Goal: Task Accomplishment & Management: Complete application form

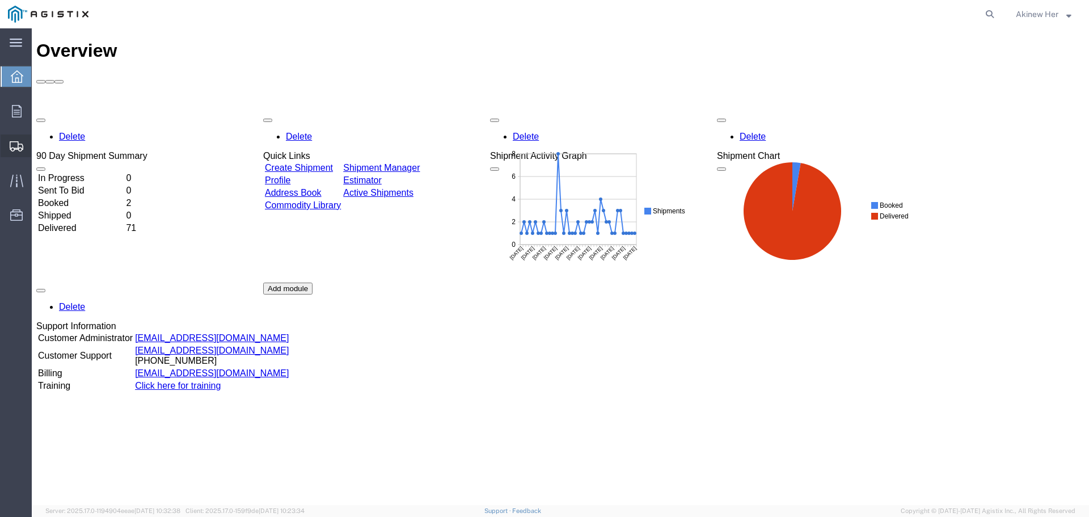
click at [0, 0] on span "Create Shipment" at bounding box center [0, 0] width 0 height 0
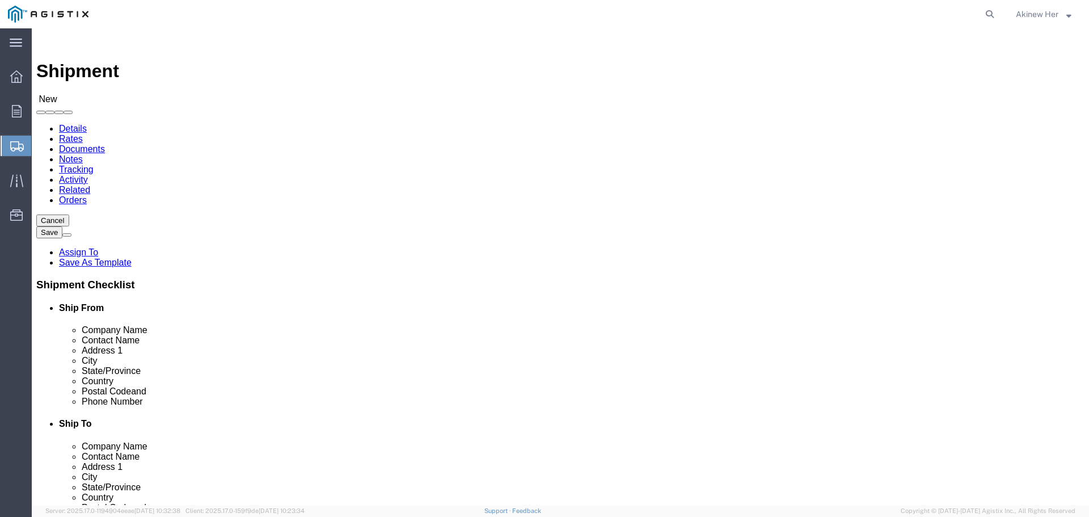
select select
click select "Select Graybar Electric Company Inc PG&E"
select select "9596"
click select "Select Graybar Electric Company Inc PG&E"
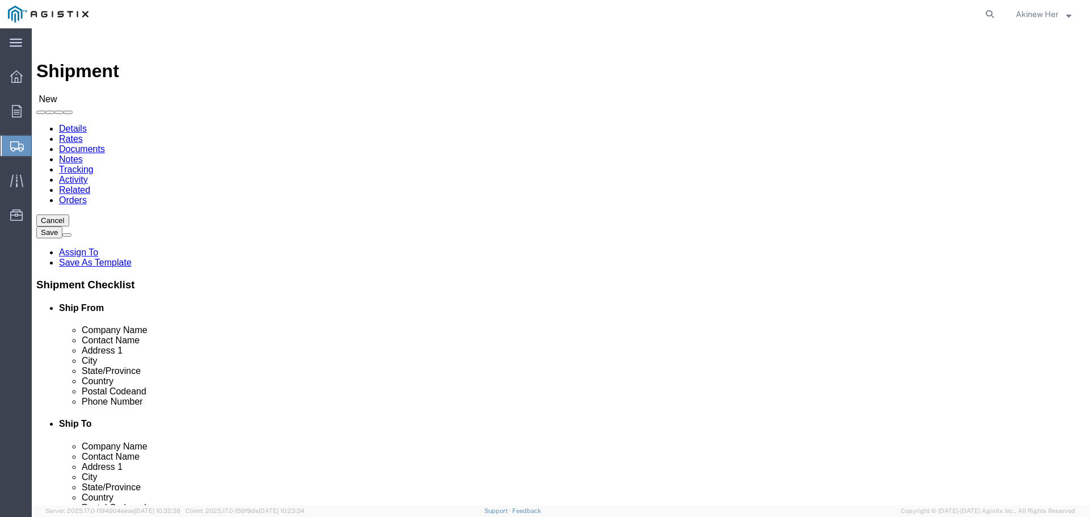
select select
click select "Select"
select select "23082"
click select "Select All Others [GEOGRAPHIC_DATA] [GEOGRAPHIC_DATA] [GEOGRAPHIC_DATA] [GEOGRA…"
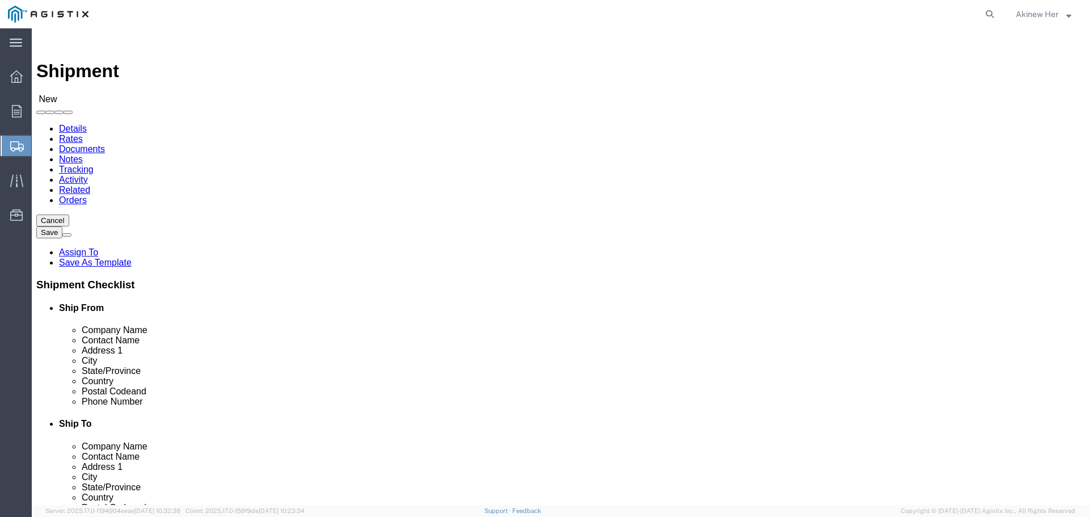
select select "MYPROFILE"
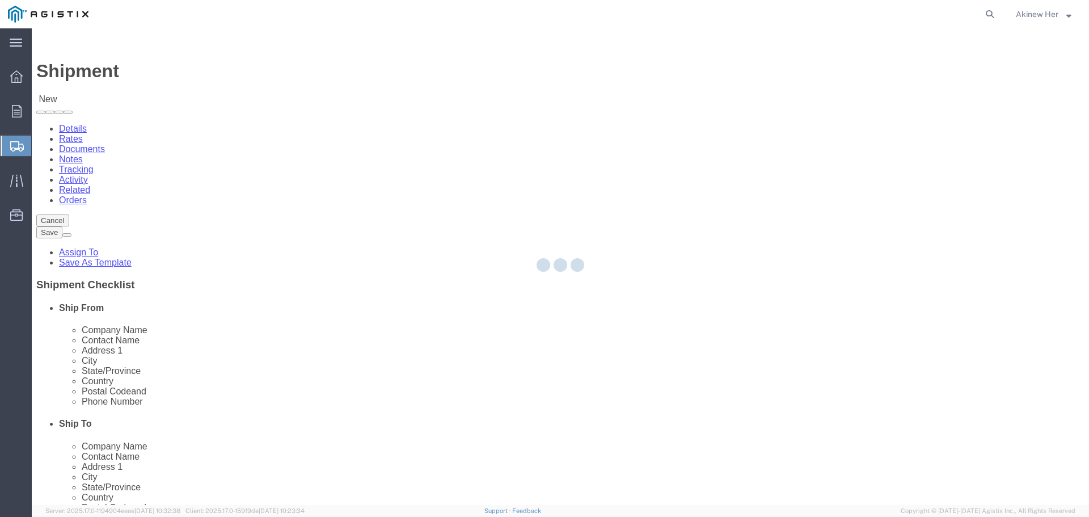
select select "CA"
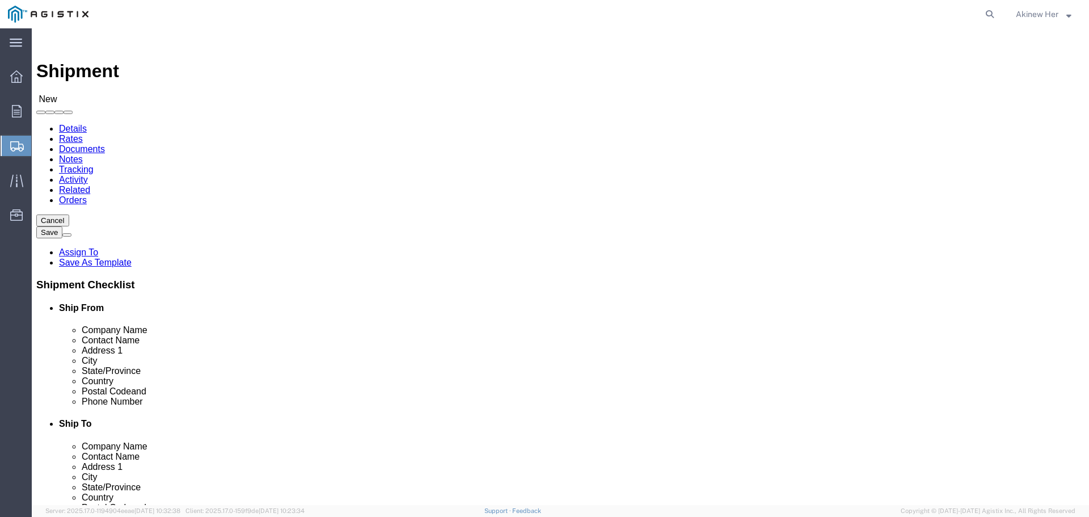
click input "text"
type input "PG&E"
type input "T"
type input "[PERSON_NAME]"
type input "[STREET_ADDRESS][PERSON_NAME]"
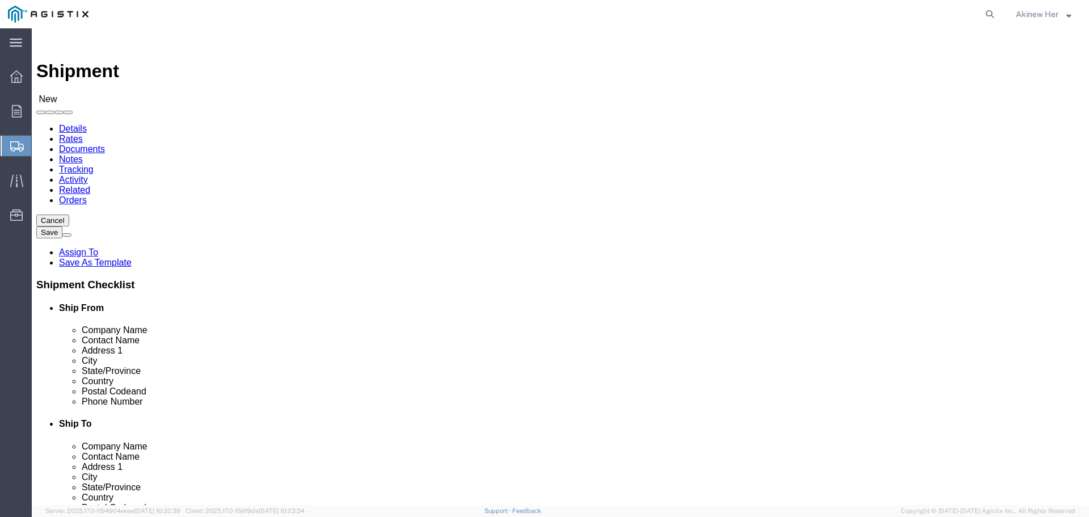
type input "FREMONT"
type input "C"
type input "CALI"
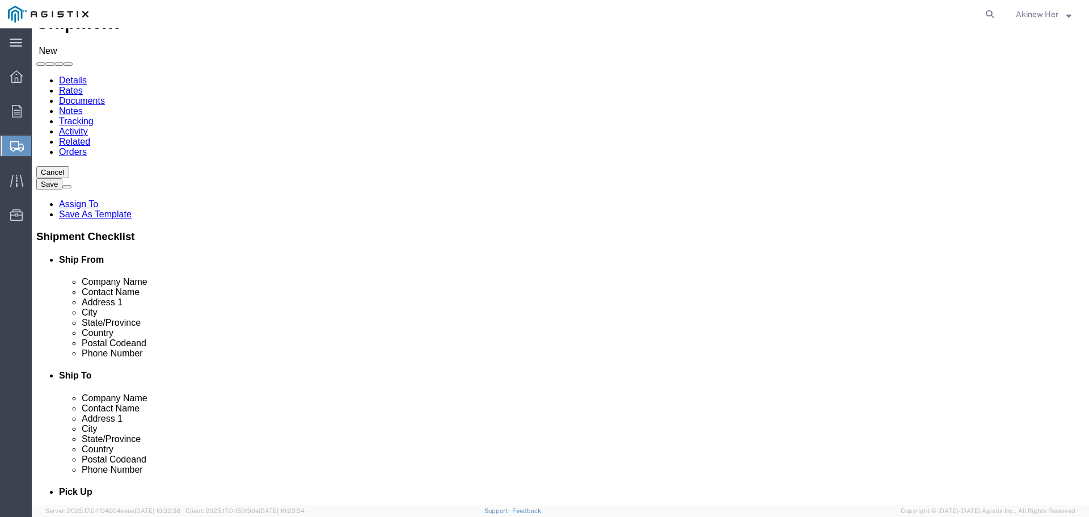
scroll to position [113, 0]
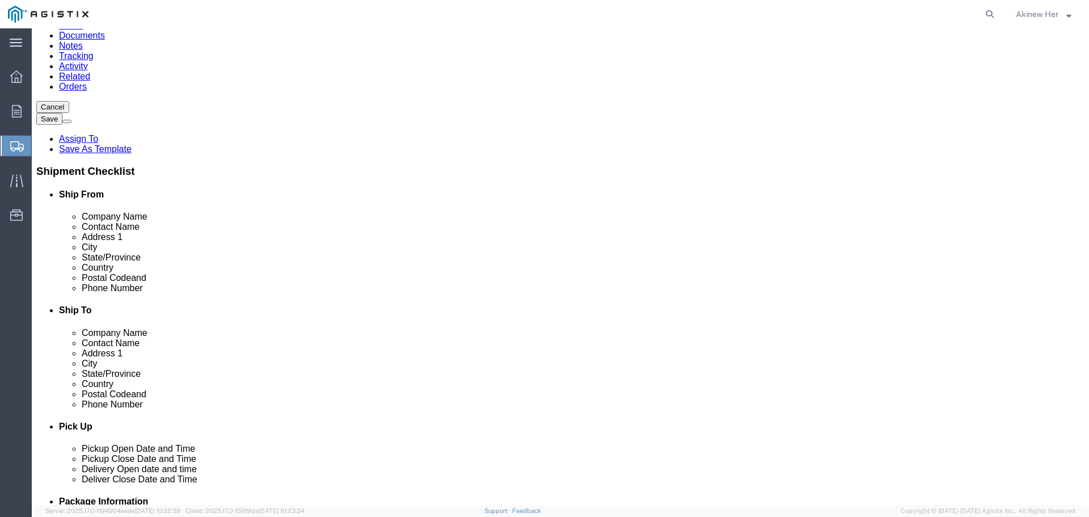
type input "94538"
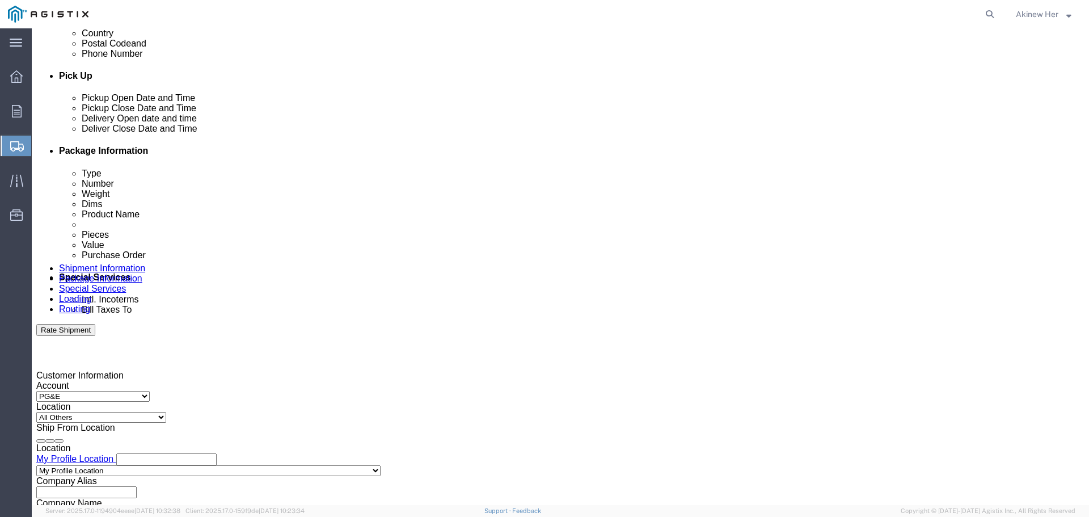
scroll to position [567, 0]
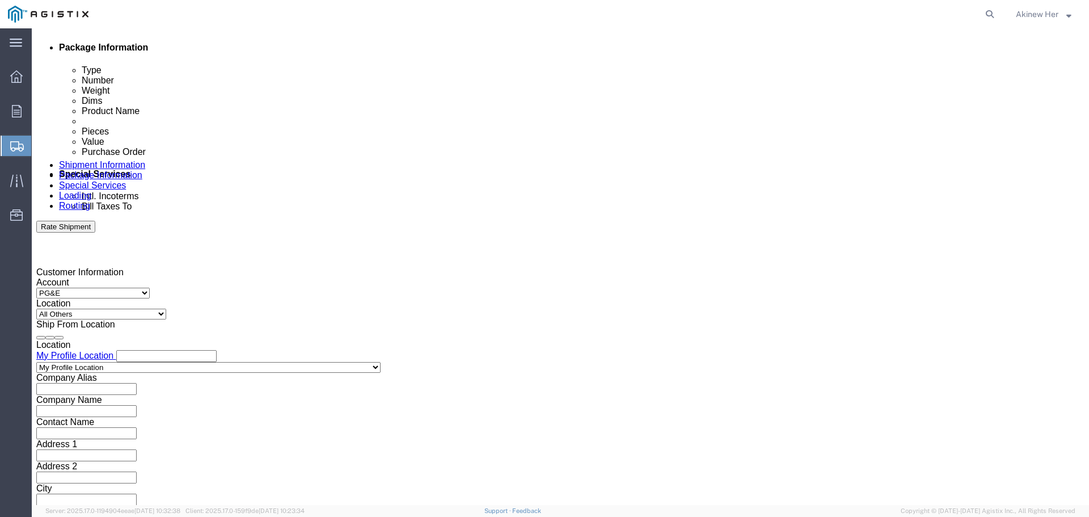
type input "18007435000"
click div "[DATE] 7:00 PM"
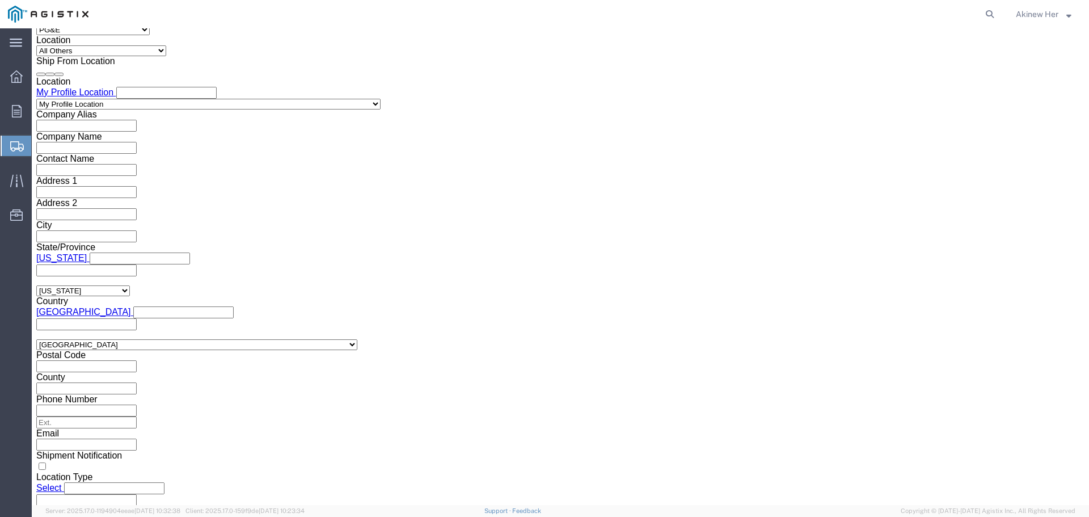
click input "7:00 PM"
type input "9:00 AM"
click button "Apply"
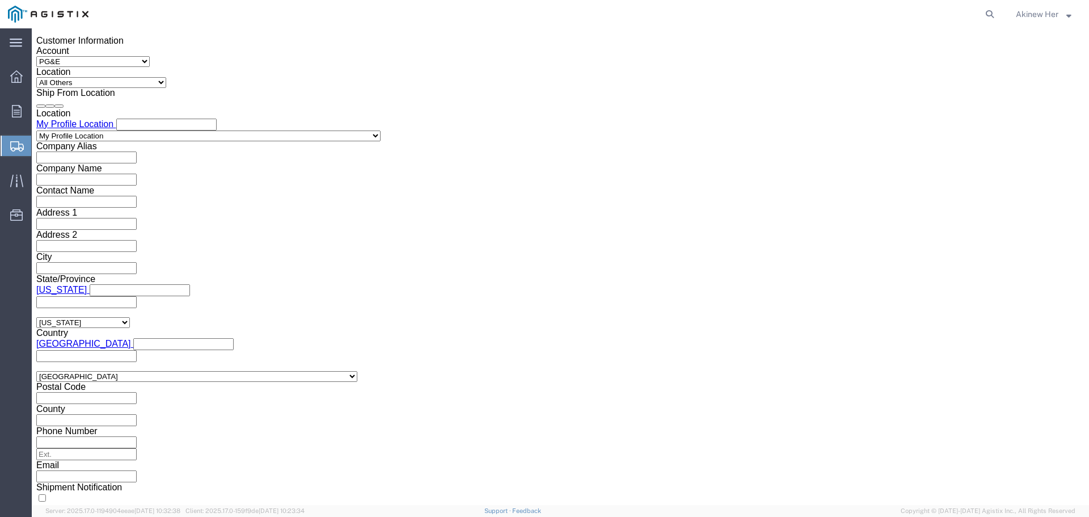
scroll to position [717, 0]
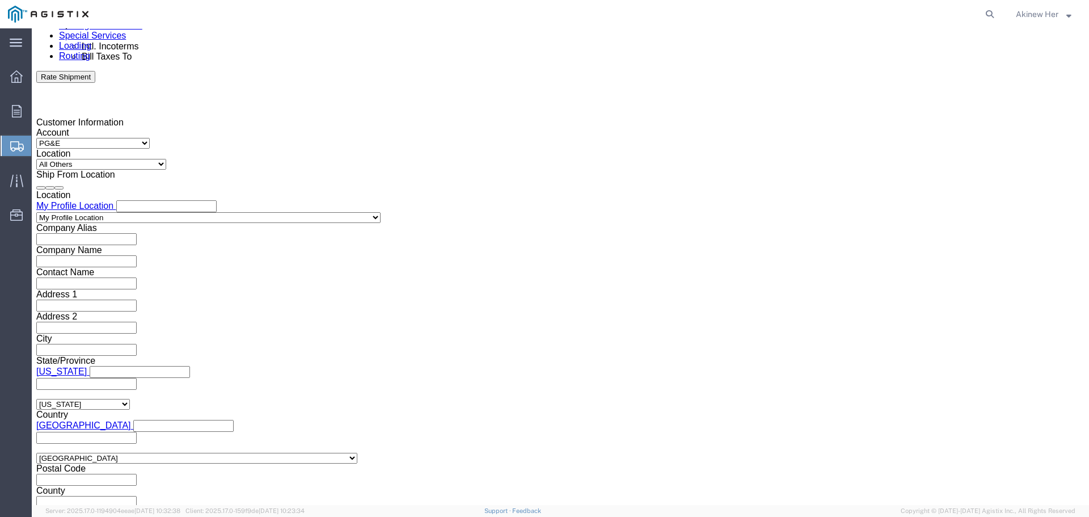
click div "[DATE] 10:00 AM"
type input "6:00 PM"
click button "Apply"
click div
click input "7:00 PM"
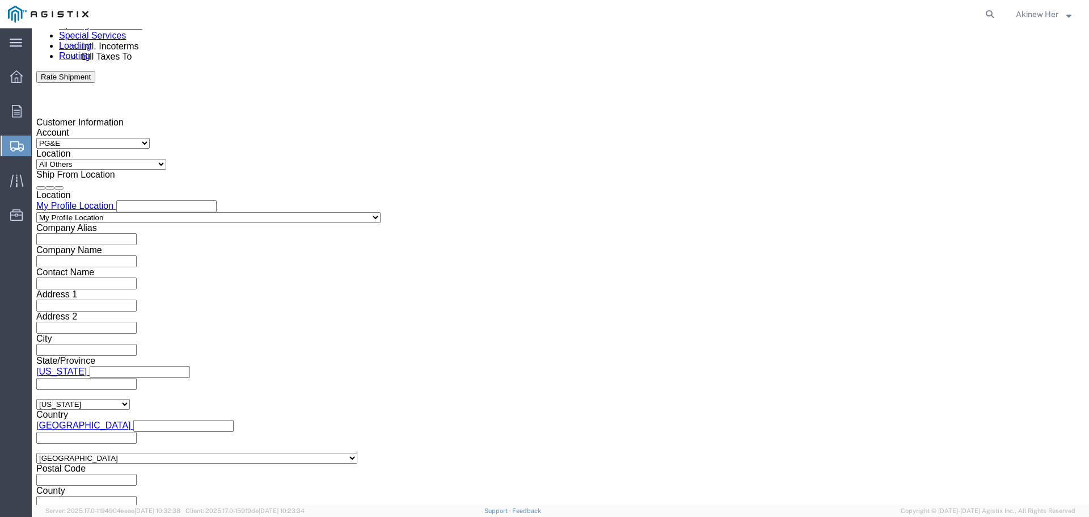
type input "9:00 AM"
click button "Apply"
click div "[DATE] 9:00 AM"
type input "11:00 AM"
click button "Apply"
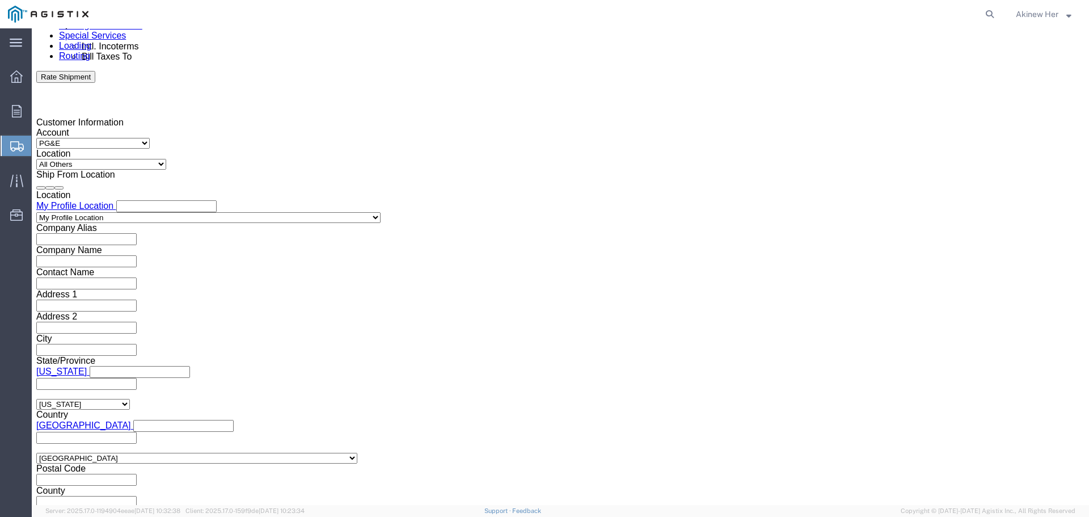
click div
type input "1:00 PM"
click button "Apply"
click input "text"
type input "2701184431"
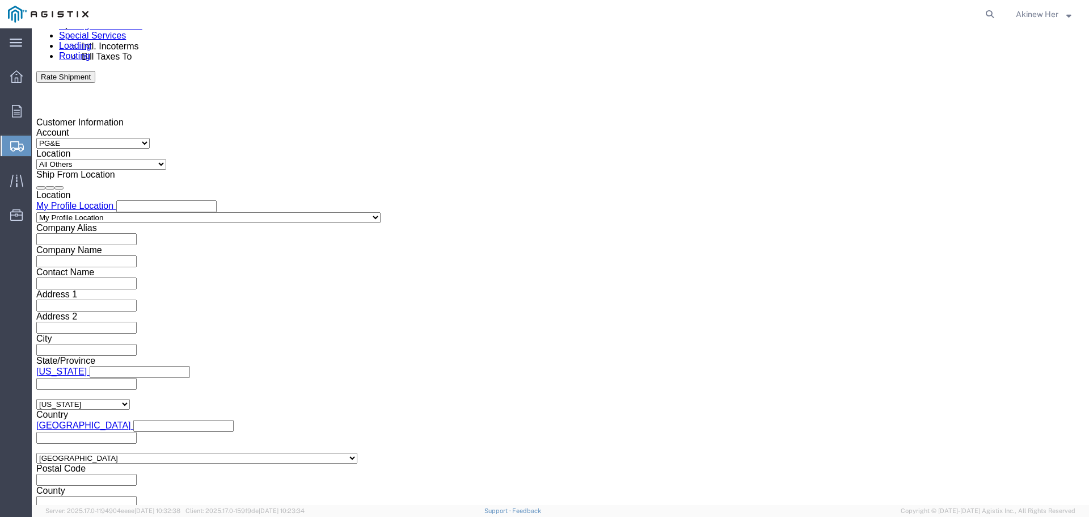
select select "DELNUM"
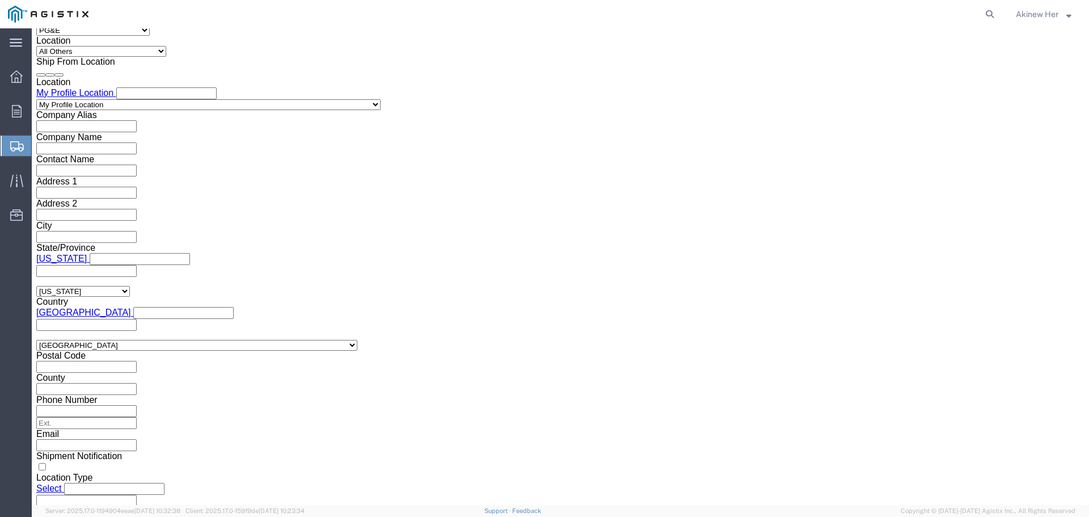
scroll to position [830, 0]
type input "8000747169"
click select "Select Air Less than Truckload Multi-Leg Ocean Freight Rail Small Parcel Truckl…"
select select "LTL"
click select "Select Air Less than Truckload Multi-Leg Ocean Freight Rail Small Parcel Truckl…"
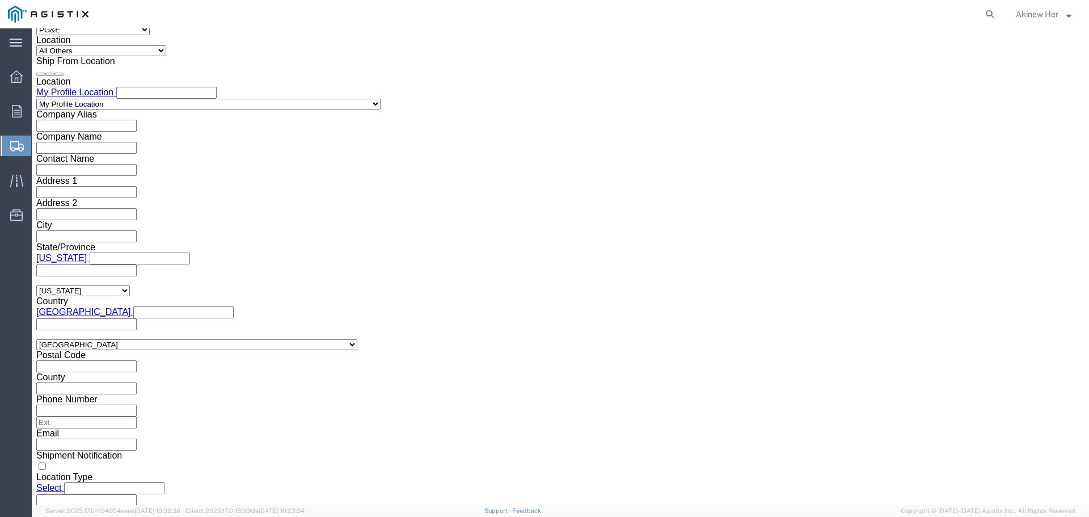
click select "Select Straight Truck"
select select "STTR"
click select "Select Straight Truck"
click button "Continue"
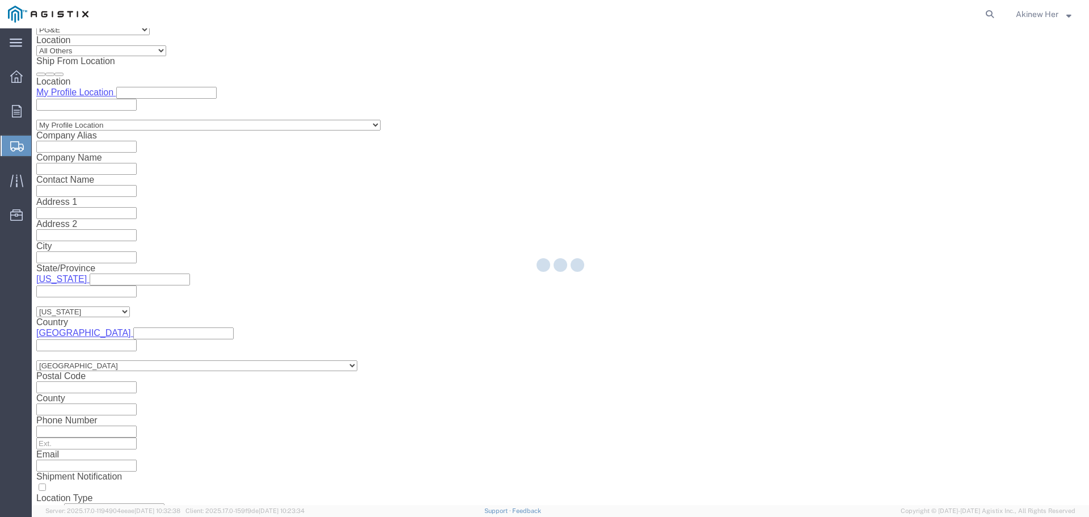
select select "21150"
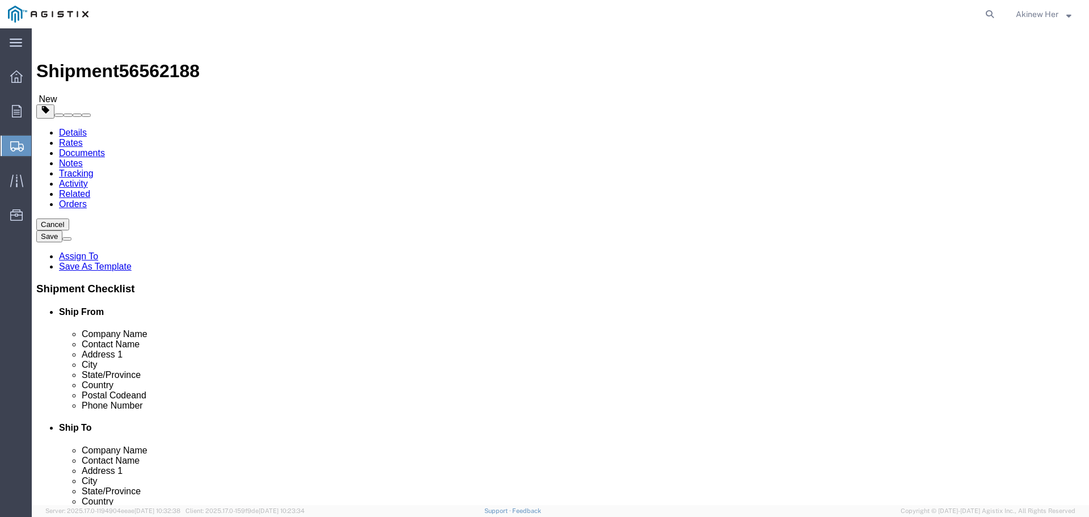
click select "Select Bulk Bundle(s) Cardboard Box(es) Carton(s) Crate(s) Drum(s) (Fiberboard)…"
select select "PSNS"
click select "Select Bulk Bundle(s) Cardboard Box(es) Carton(s) Crate(s) Drum(s) (Fiberboard)…"
click input "text"
type input "3"
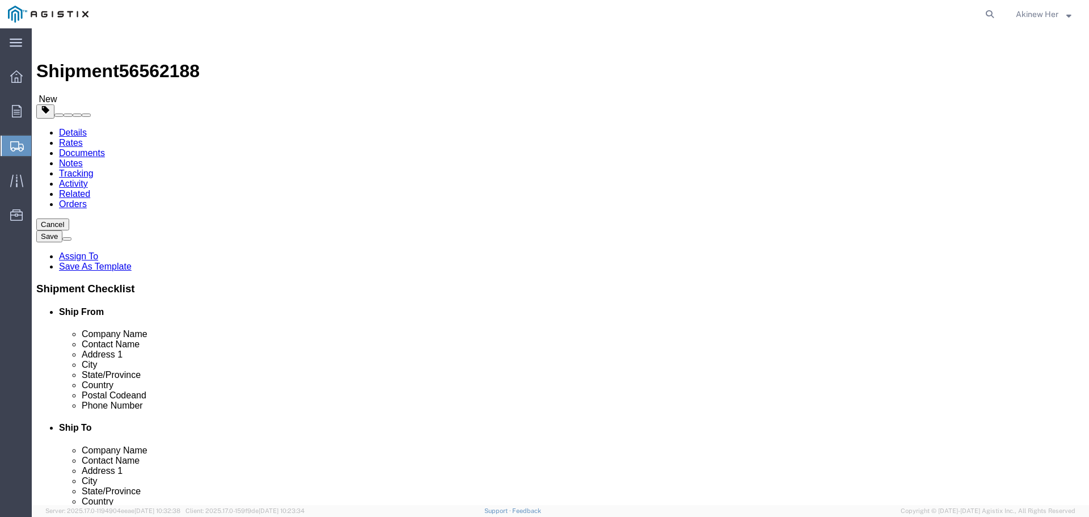
type input "39"
type input "45"
type input "43"
type input "301"
click link "Add Content"
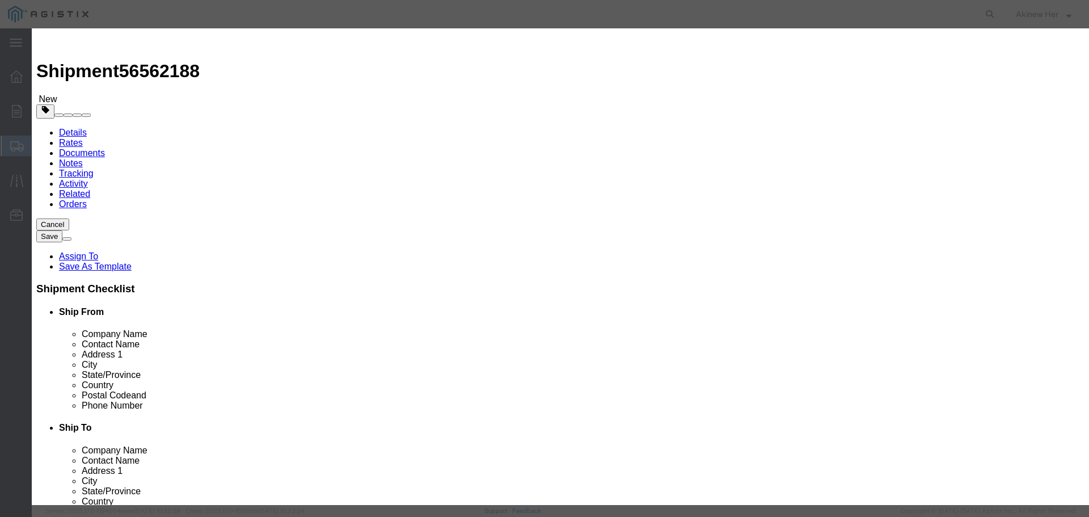
click input "text"
paste input "M-5-RO-72-LT-A-L-BK-CCS-6"
type input "M-5-RO-72-LT-A-L-BK-CCS-6"
click input "0"
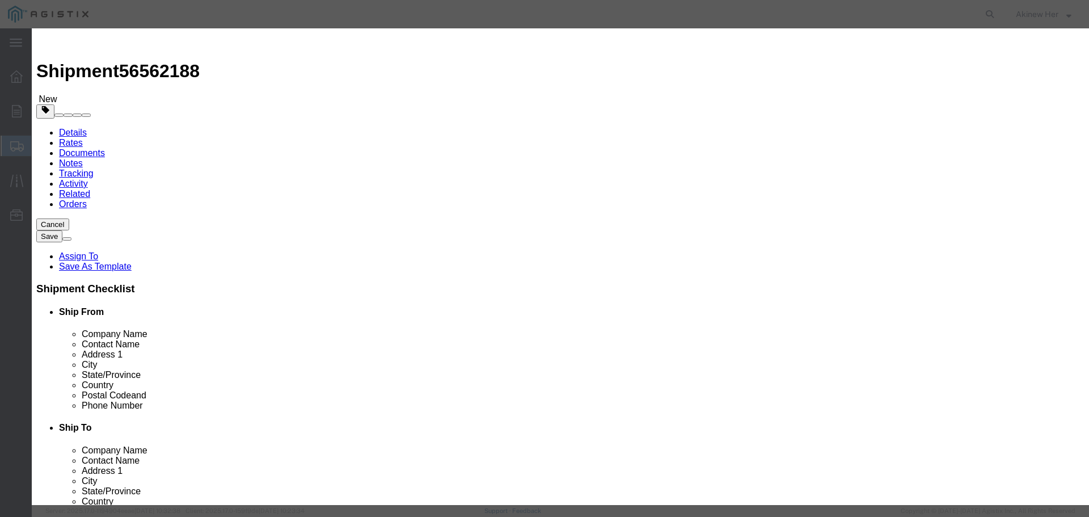
type input "1312"
select select "FT"
type input "9052.8"
select select "USD"
select select "70"
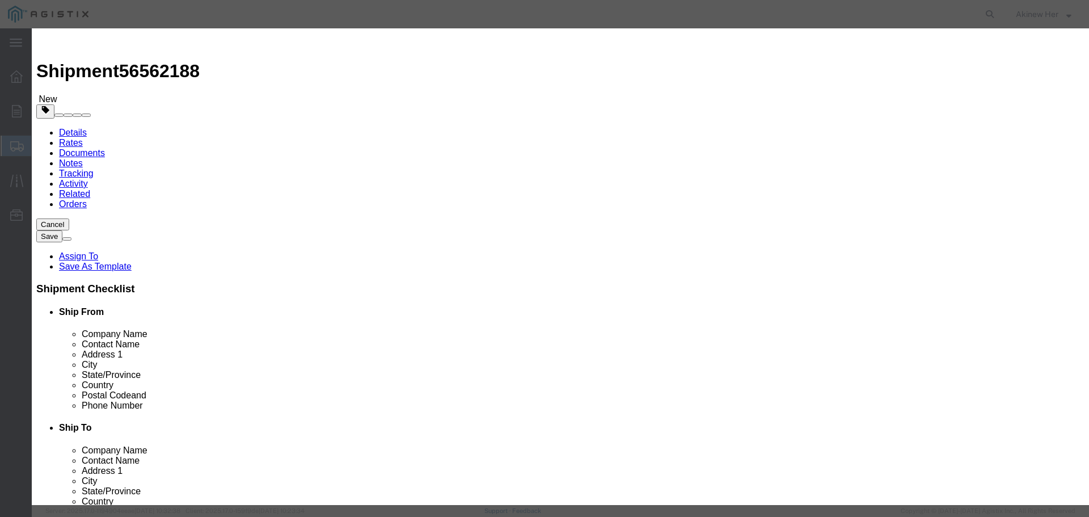
click button "Save & Close"
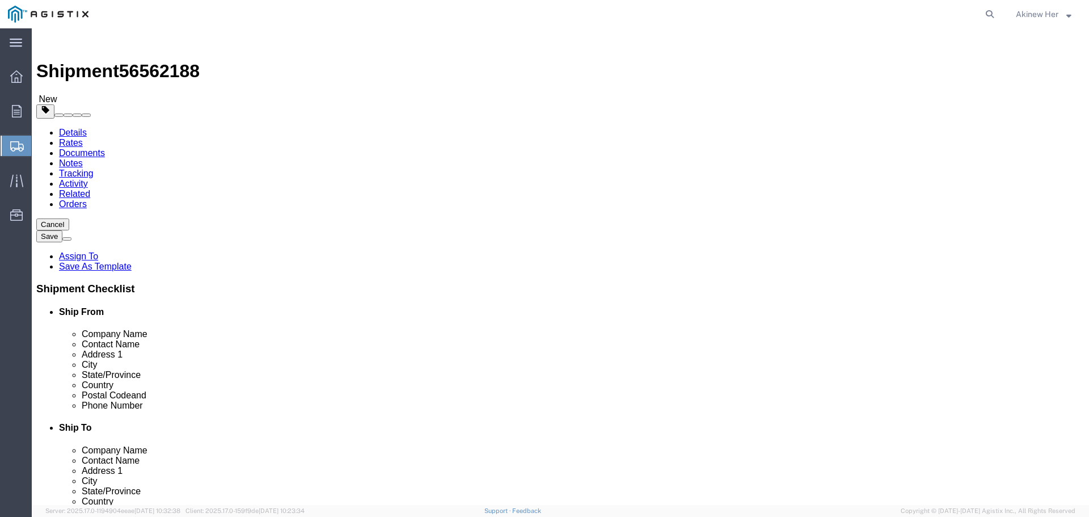
click button "Rate Shipment"
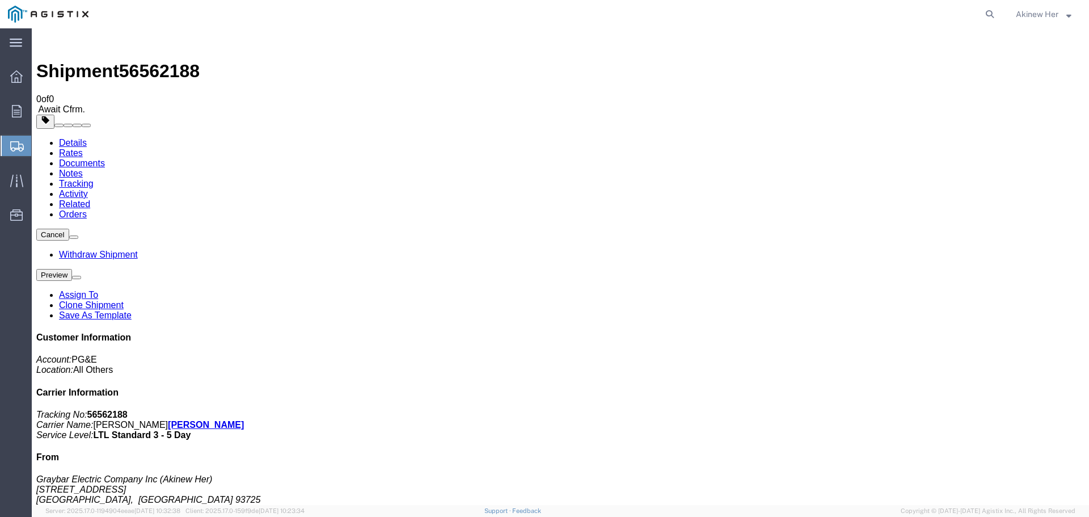
click at [0, 0] on span "Create Shipment" at bounding box center [0, 0] width 0 height 0
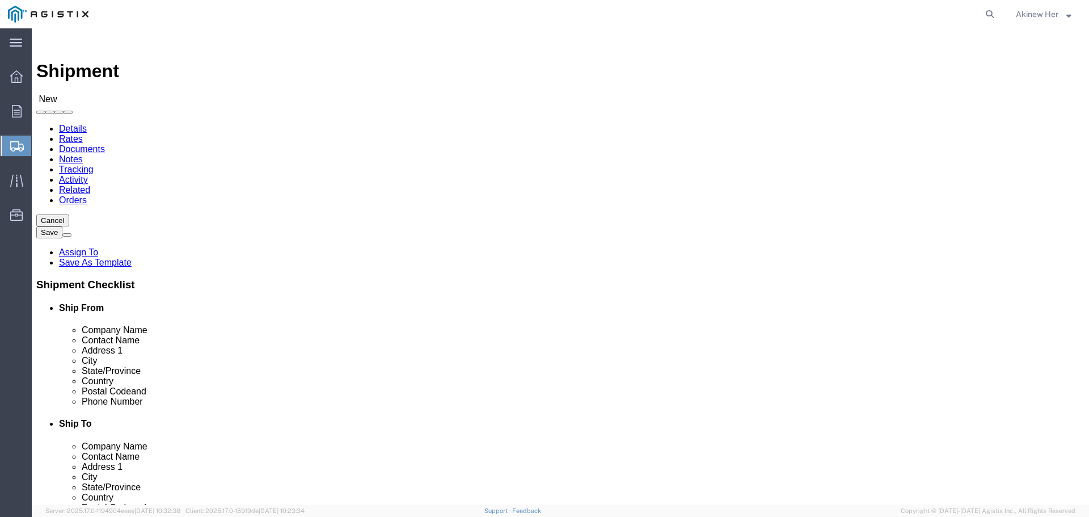
click select "Select Graybar Electric Company Inc PG&E"
select select "9596"
click select "Select Graybar Electric Company Inc PG&E"
click select "Select"
select select
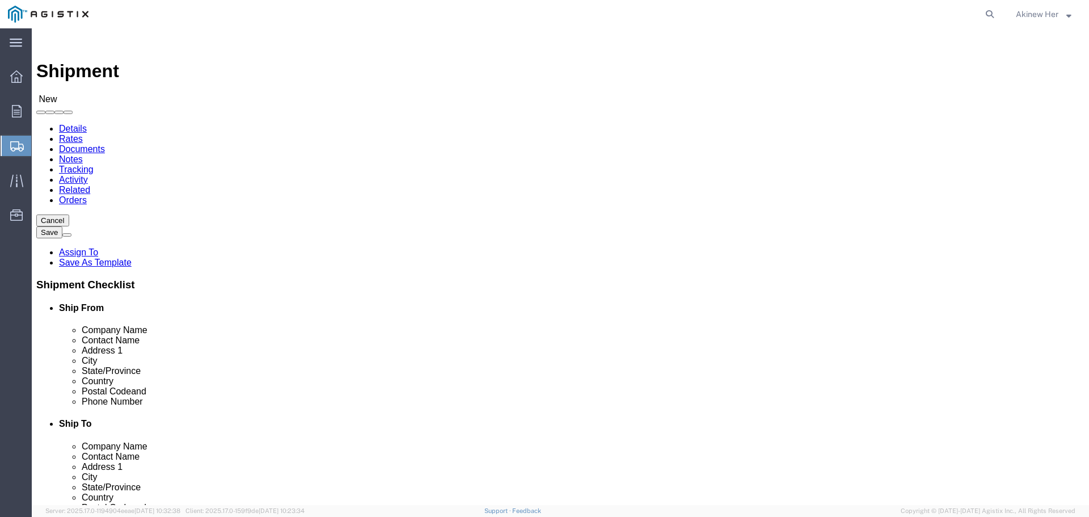
select select
select select "23082"
click select "Select All Others [GEOGRAPHIC_DATA] [GEOGRAPHIC_DATA] [GEOGRAPHIC_DATA] [GEOGRA…"
select select "MYPROFILE"
select select "CA"
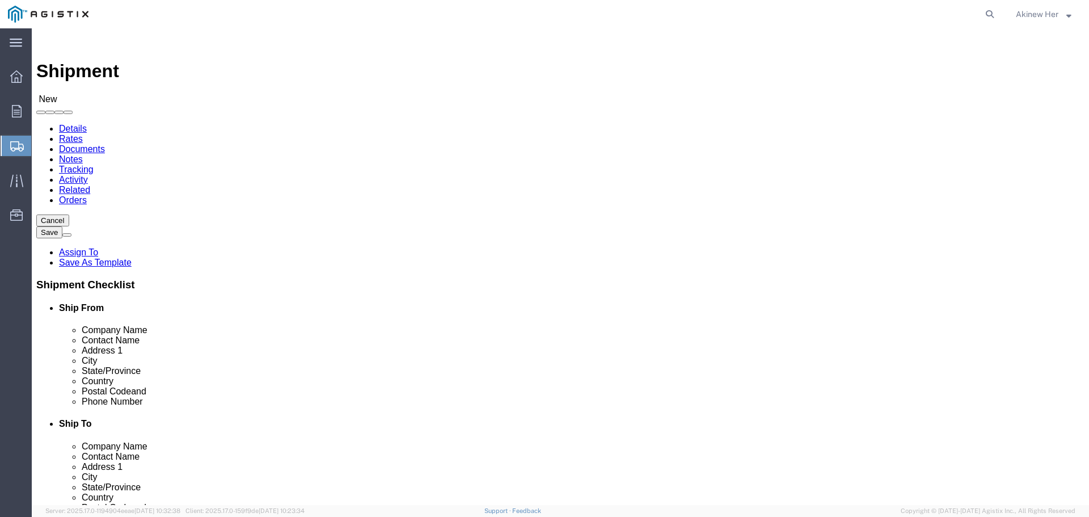
click input "text"
type input "PG&E"
select select "CA"
type input "PG&E"
select select "CA"
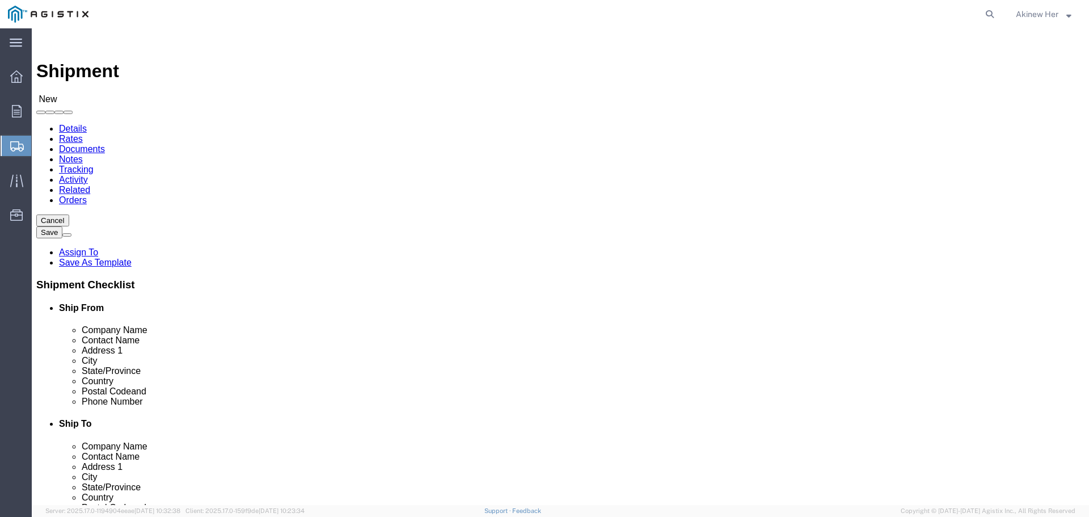
type input "PG&E"
type input "P"
type input "TANNER MINOR"
type input "[STREET_ADDRESS]"
type input "[GEOGRAPHIC_DATA]"
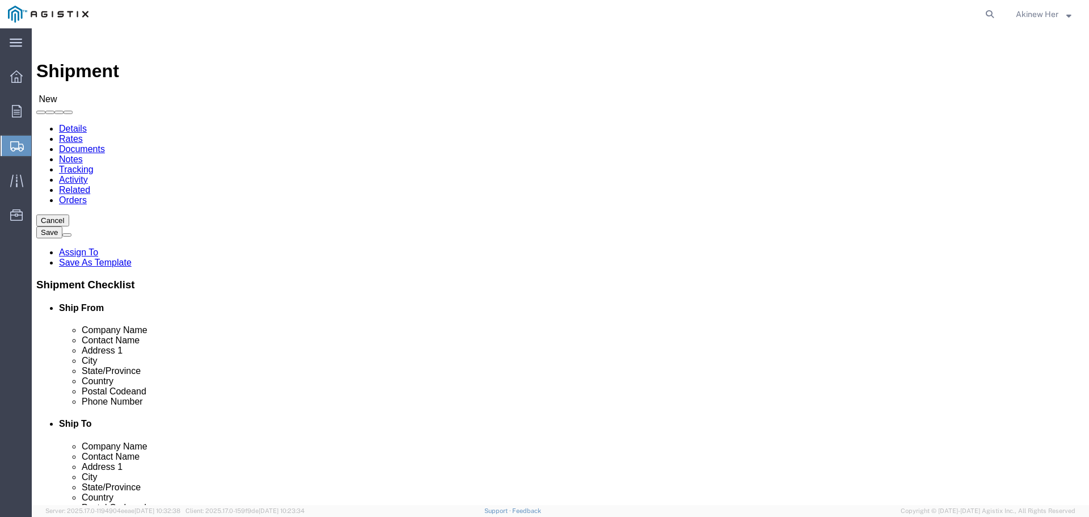
scroll to position [57, 0]
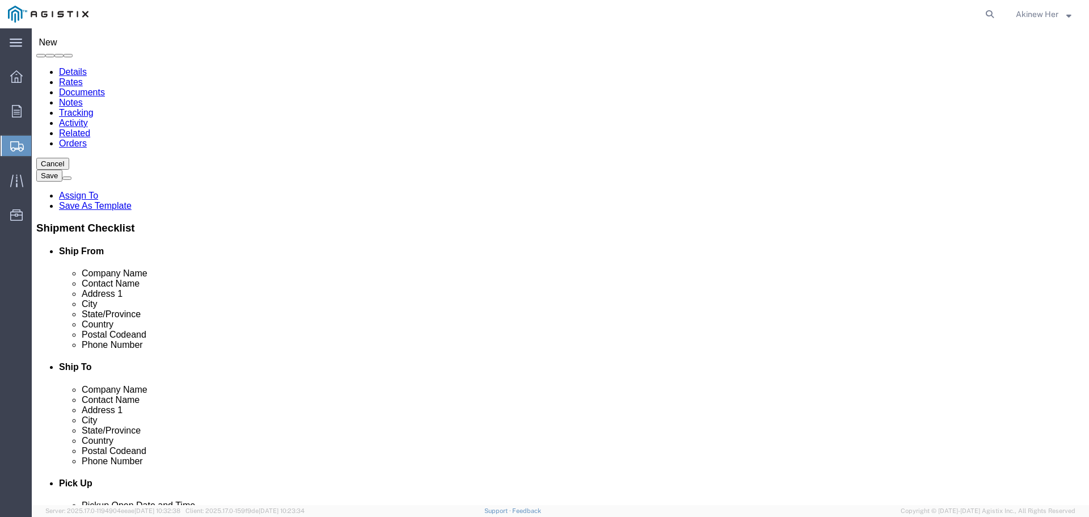
type input "95692"
type input "18007435000"
type input "[EMAIL_ADDRESS][DOMAIN_NAME]"
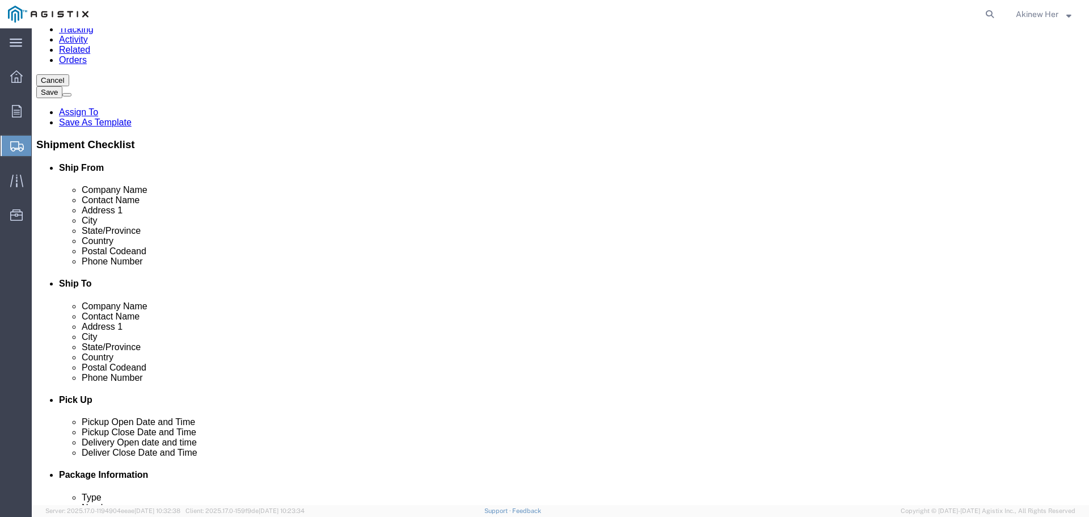
scroll to position [284, 0]
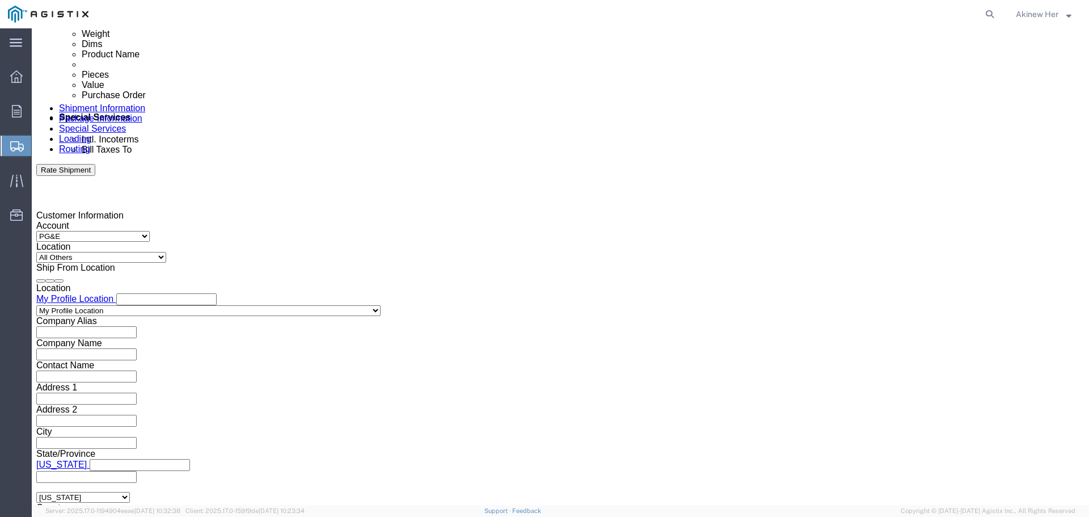
click div "[DATE] 8:00 PM"
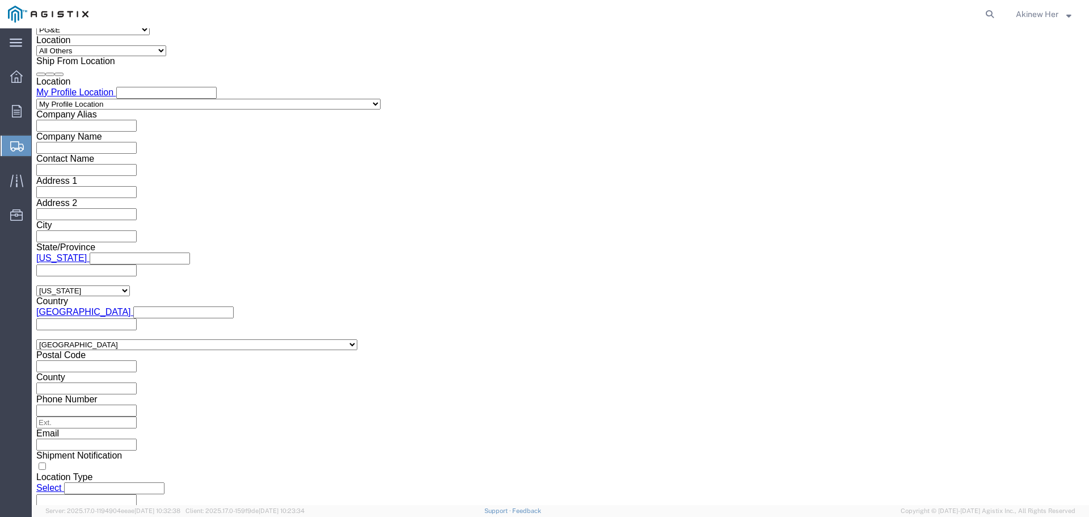
click input "8:00 PM"
type input "10:00 AM"
click button "Apply"
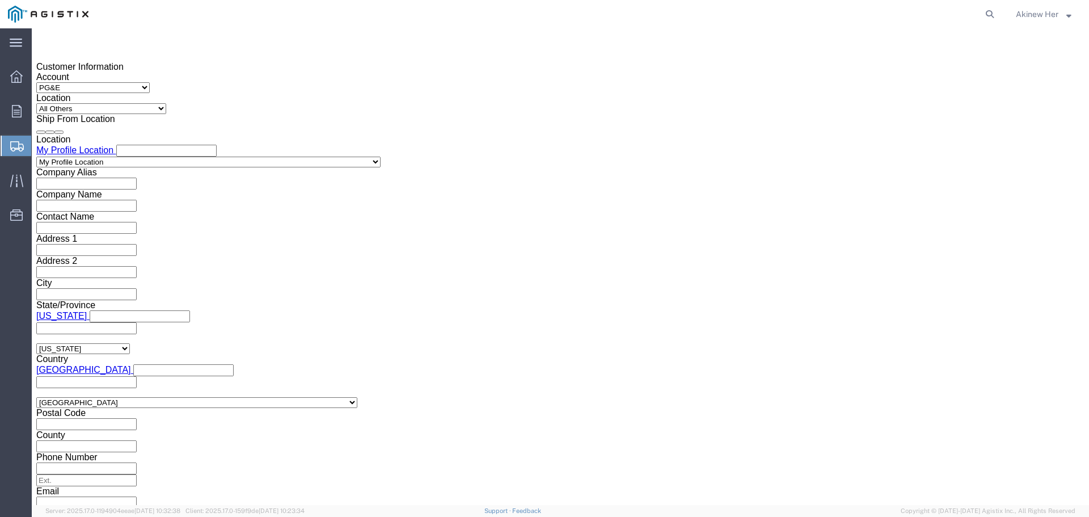
scroll to position [717, 0]
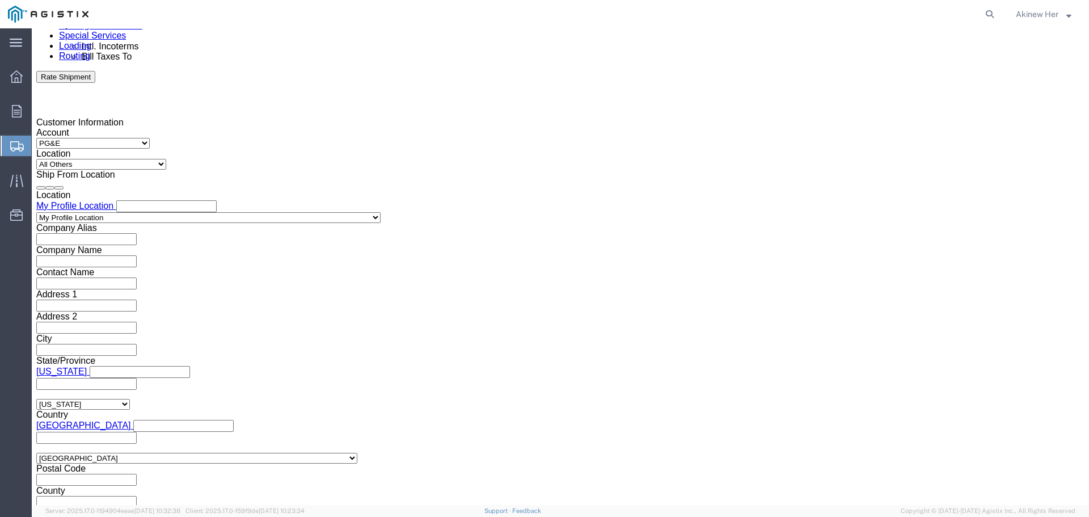
click div "[DATE] 11:00 AM"
type input "5:00 PM"
click button "Apply"
click div
click input "6:00 PM"
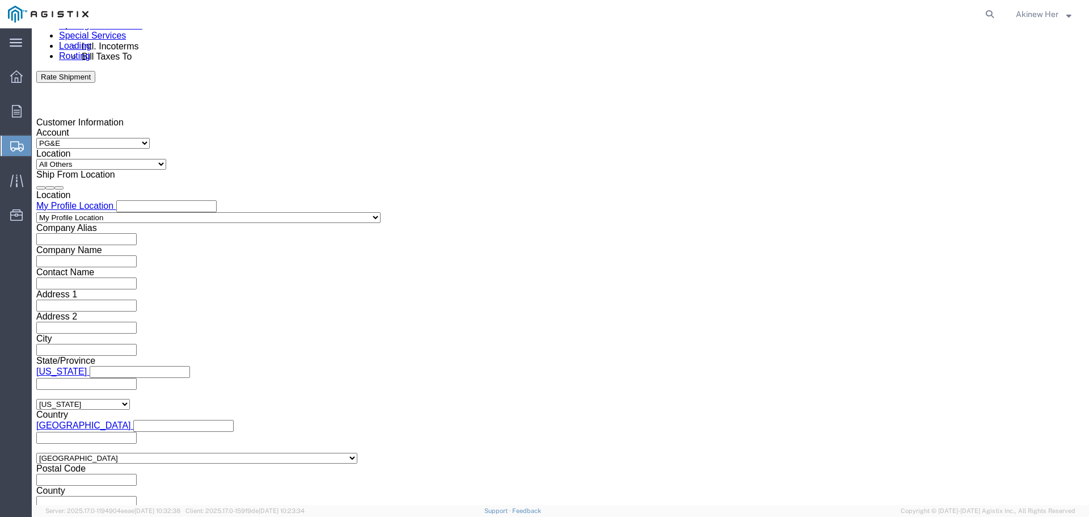
type input "9:00 AM"
click button "Apply"
click div
type input "1:00 PM"
click button "Apply"
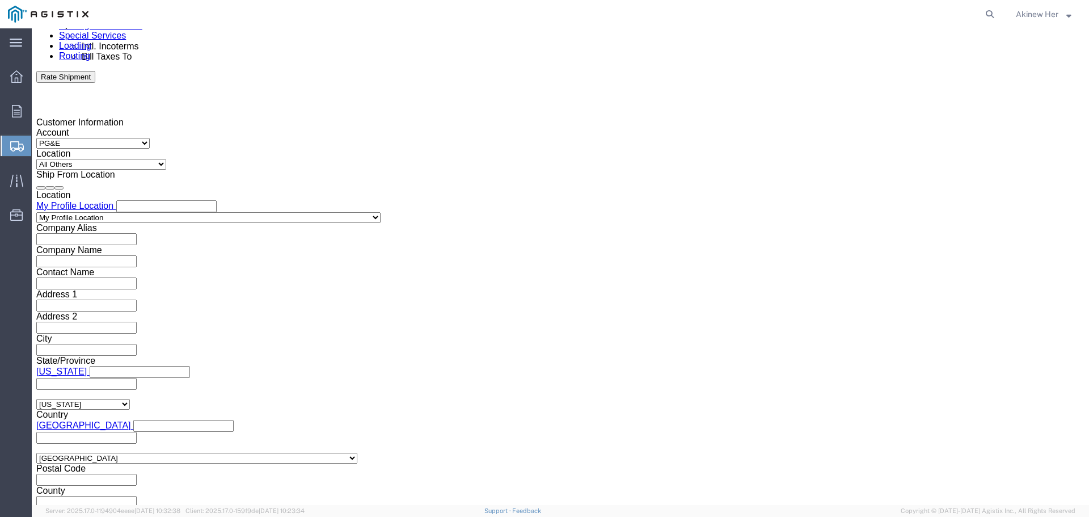
click input "text"
type input "2701192253"
select select "DELNUM"
type input "8000765121"
click select "Select Air Less than Truckload Multi-Leg Ocean Freight Rail Small Parcel Truckl…"
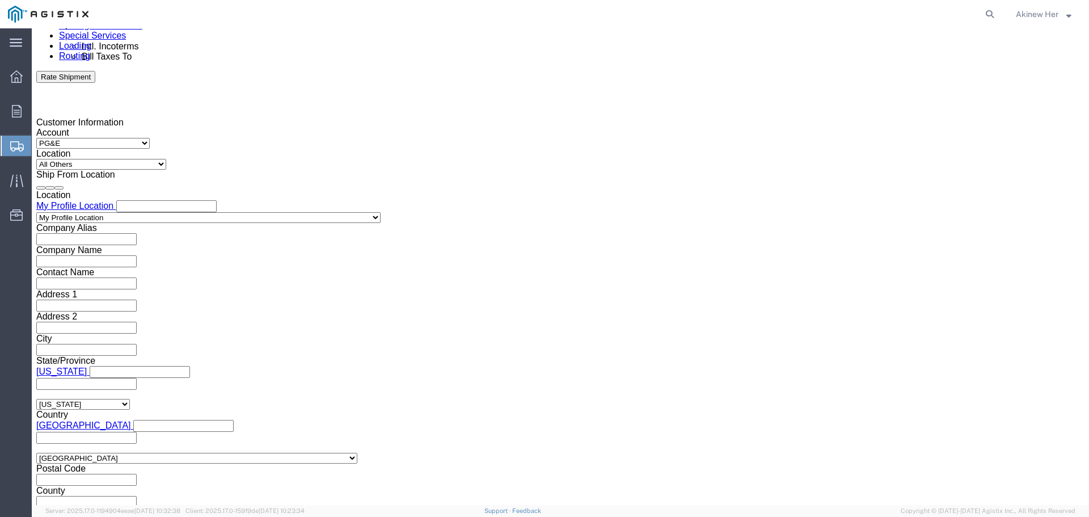
select select "LTL"
click select "Select Air Less than Truckload Multi-Leg Ocean Freight Rail Small Parcel Truckl…"
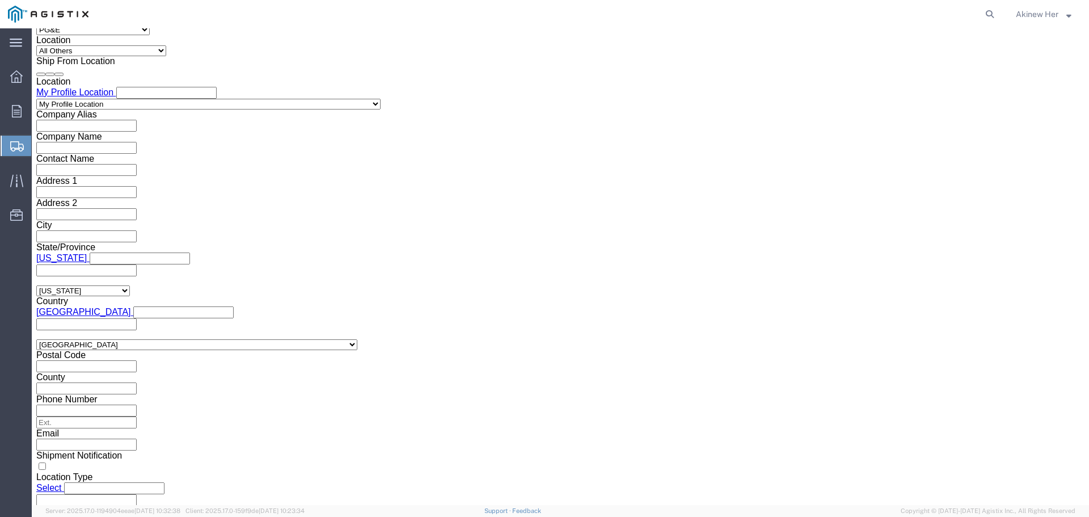
click select "Select Straight Truck"
select select "STTR"
click select "Select Straight Truck"
click button "Continue"
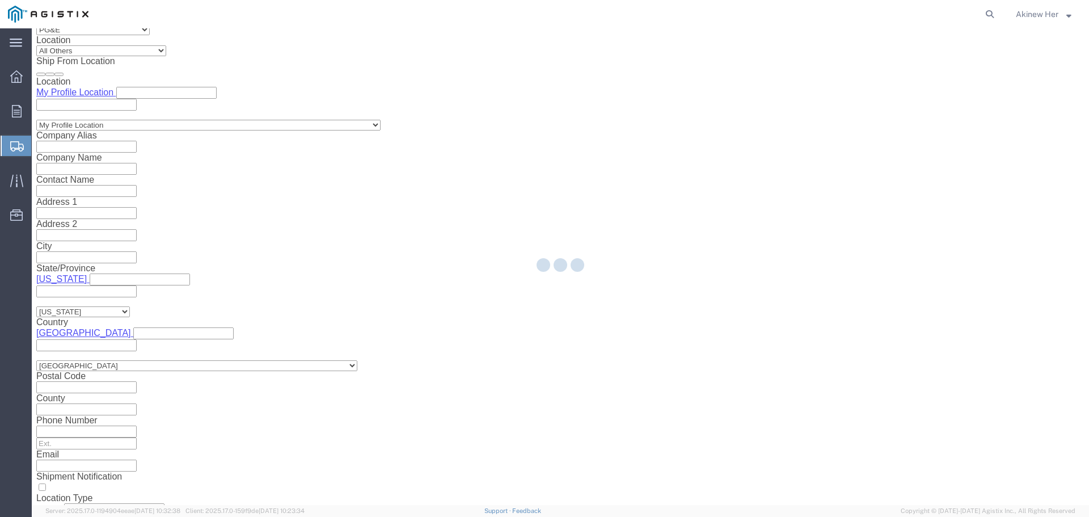
select select "21150"
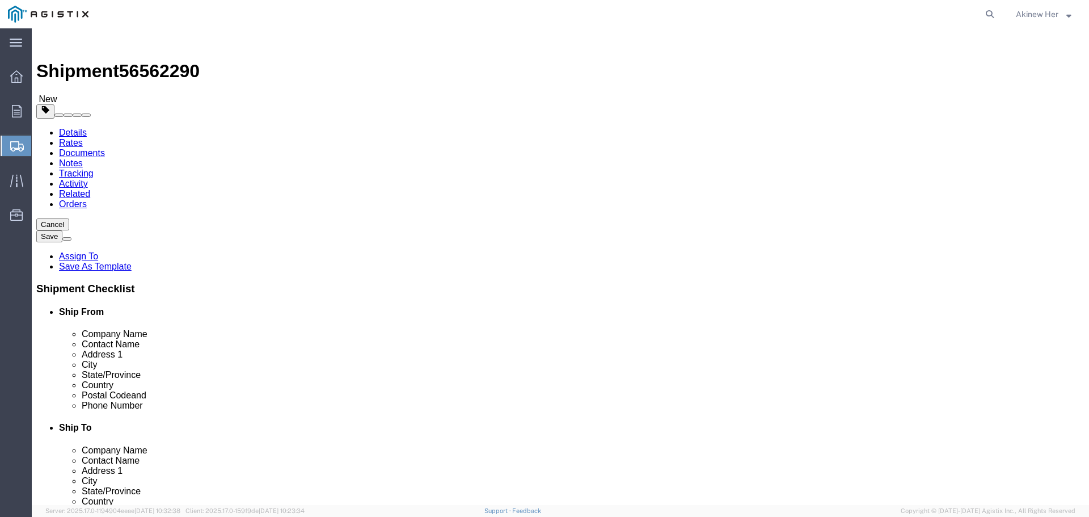
click select "Select Bulk Bundle(s) Cardboard Box(es) Carton(s) Crate(s) Drum(s) (Fiberboard)…"
select select "PSNS"
click select "Select Bulk Bundle(s) Cardboard Box(es) Carton(s) Crate(s) Drum(s) (Fiberboard)…"
click input "text"
click div "Package Type Select Bulk Bundle(s) Cardboard Box(es) Carton(s) Crate(s) Drum(s)…"
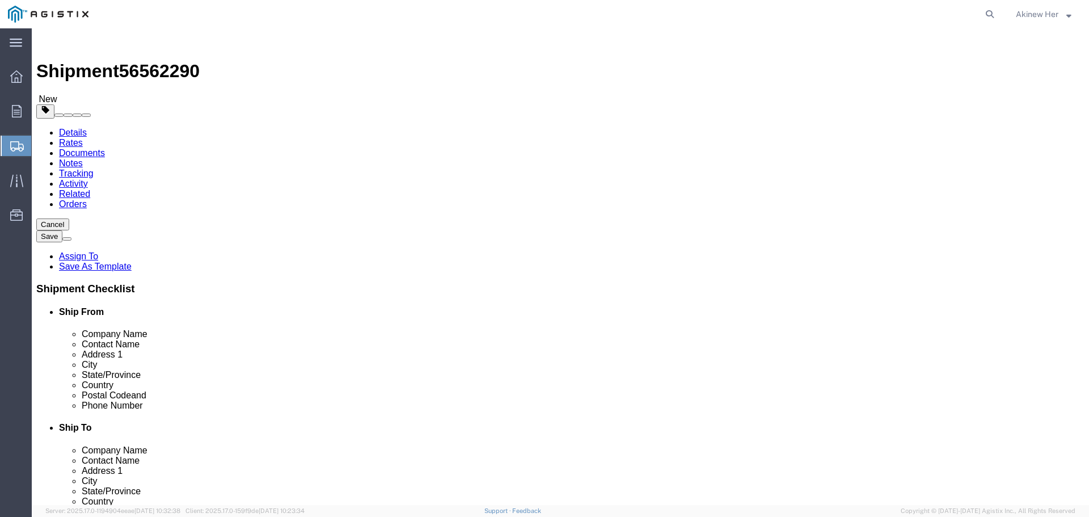
click input "0.00"
type input "305"
click div "Package Type Select Bulk Bundle(s) Cardboard Box(es) Carton(s) Crate(s) Drum(s)…"
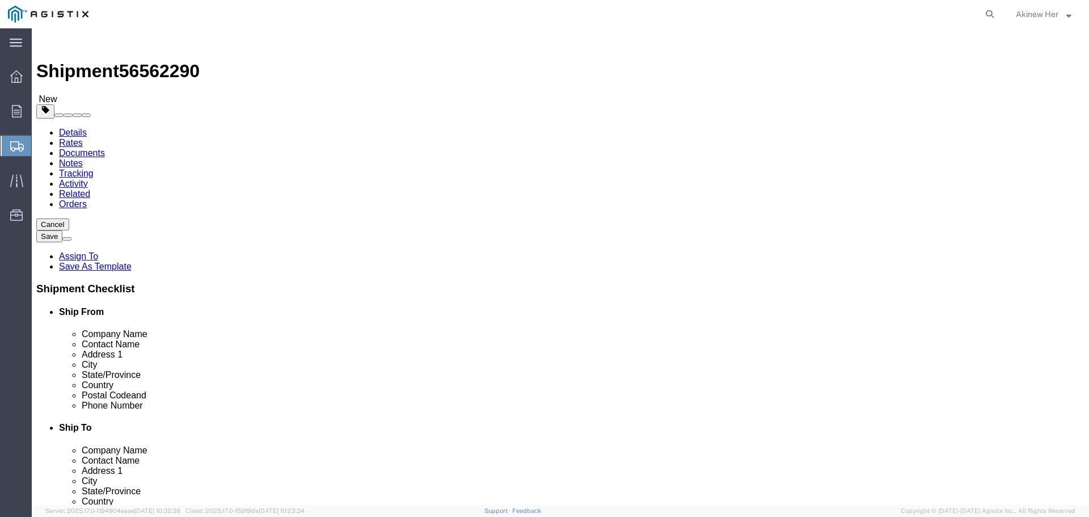
click input "text"
type input "39"
type input "45"
type input "43"
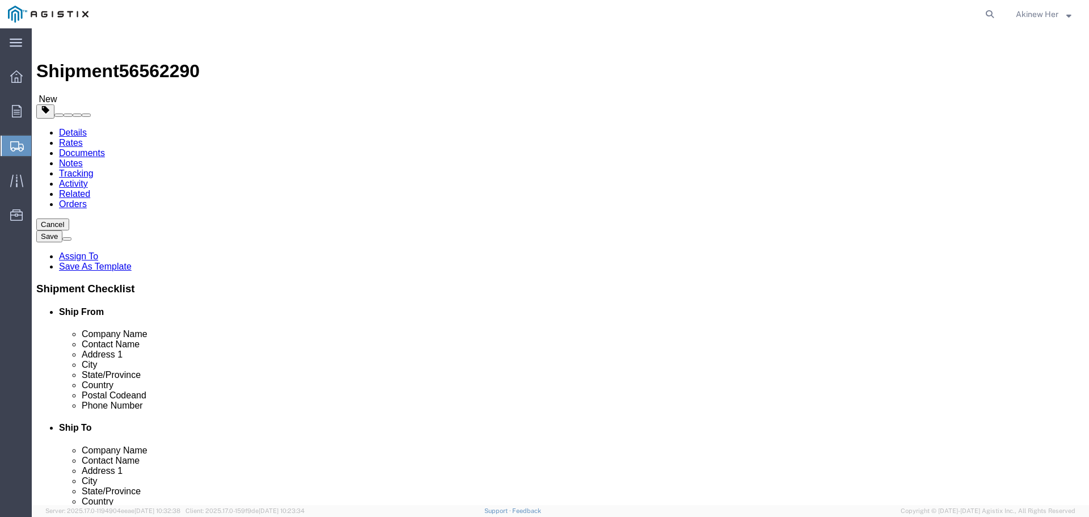
click link "Add Content"
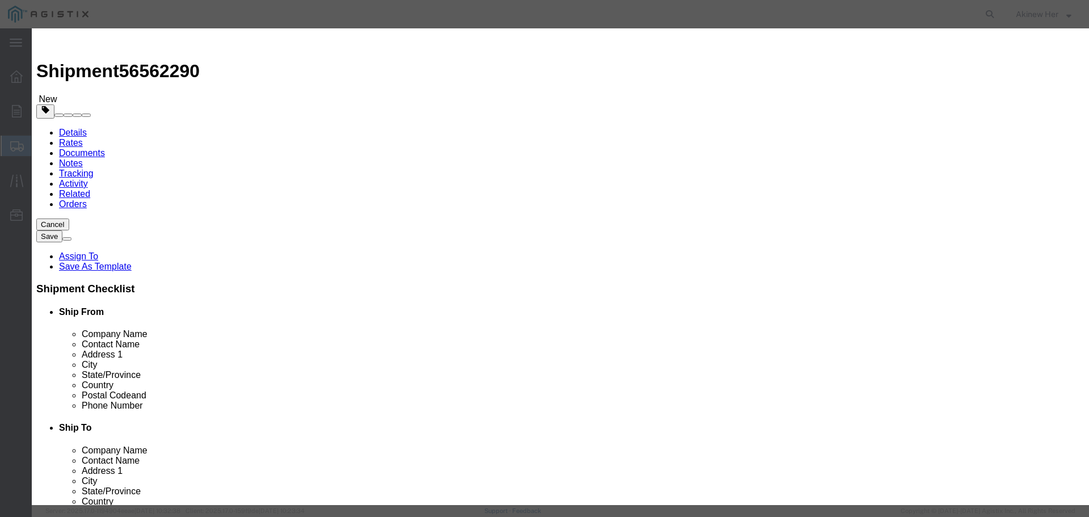
click input "text"
paste input "M-5-RO-24-LT-A-LE-BK-SIC-6"
type input "M-5-RO-24-LT-A-LE-BK-SIC-6"
type input "1312"
select select "FT"
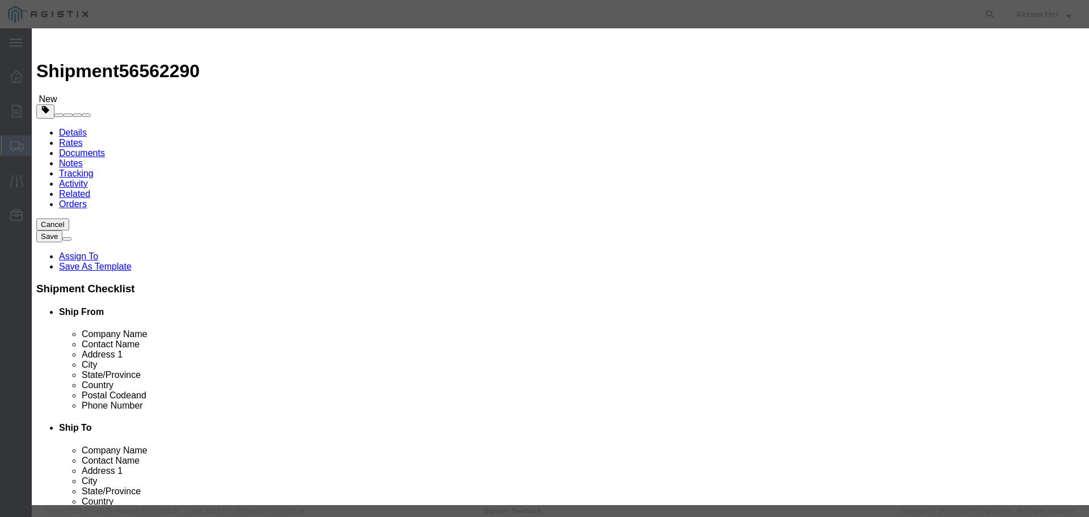
type input "5562.88"
select select "USD"
select select "70"
click button "Save & Close"
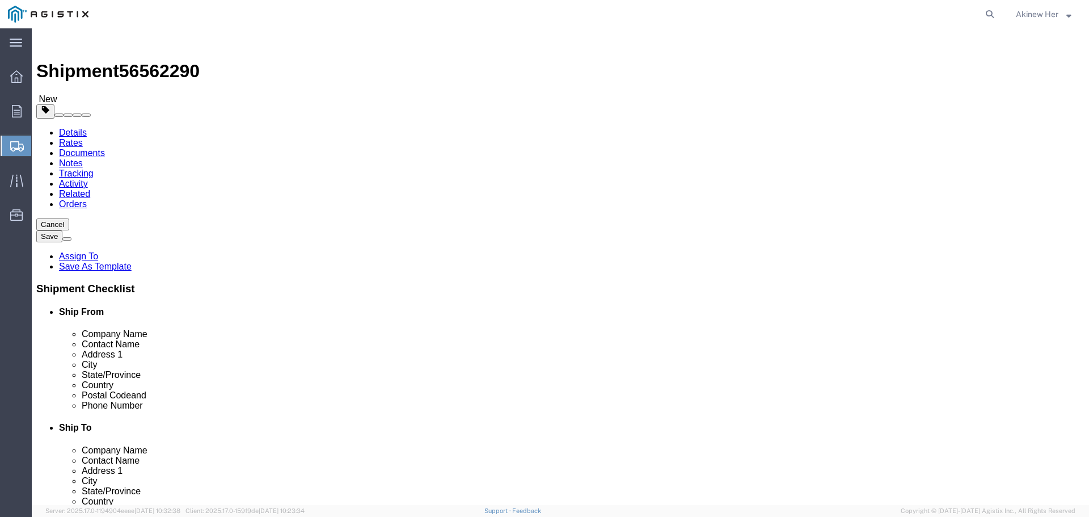
scroll to position [2, 0]
click button "Rate Shipment"
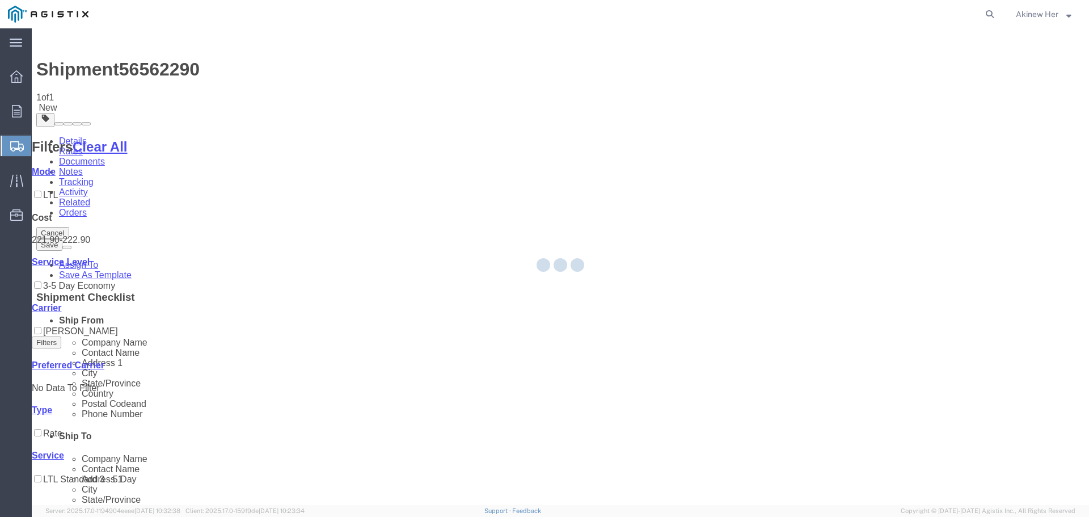
scroll to position [0, 0]
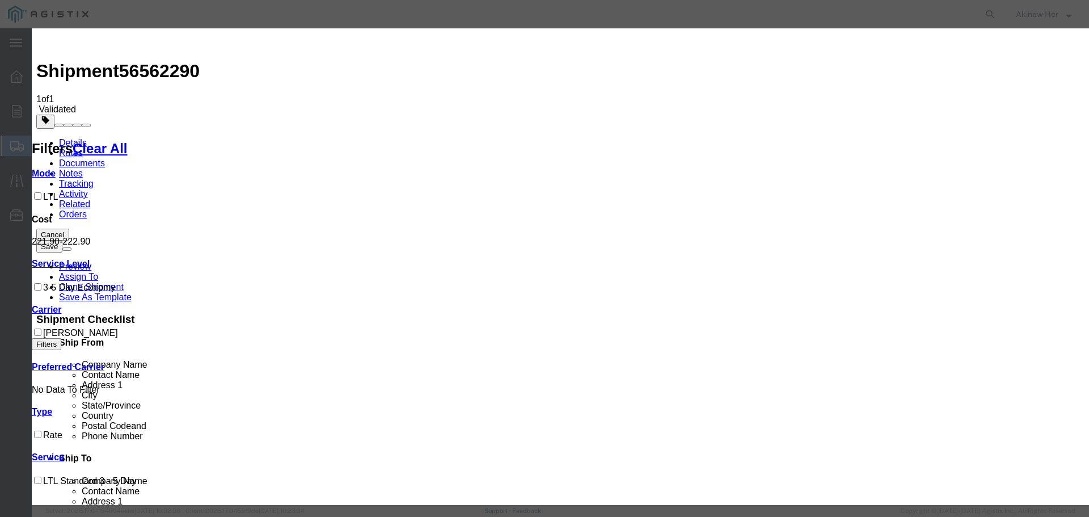
drag, startPoint x: 420, startPoint y: 150, endPoint x: 436, endPoint y: 144, distance: 16.8
